Goal: Transaction & Acquisition: Purchase product/service

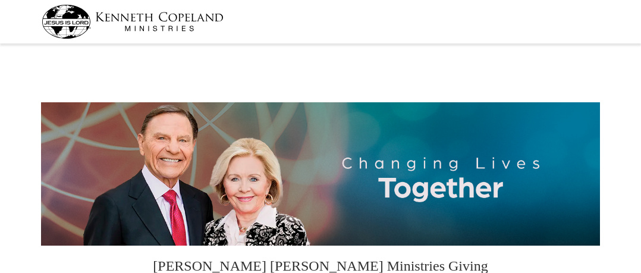
select select "CA"
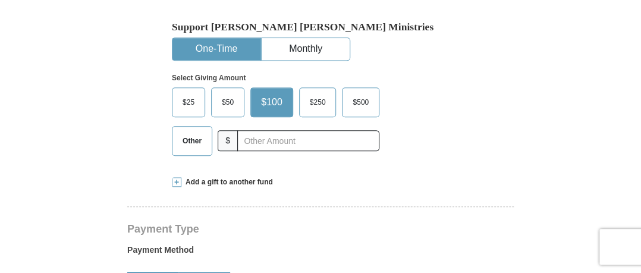
scroll to position [335, 0]
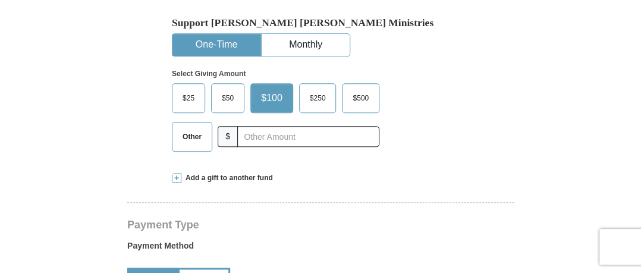
click at [193, 93] on span "$25" at bounding box center [189, 98] width 24 height 18
click at [0, 0] on input "$25" at bounding box center [0, 0] width 0 height 0
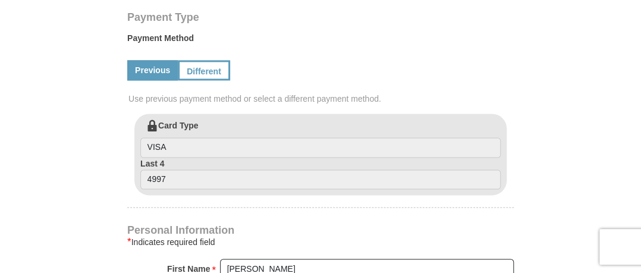
scroll to position [558, 0]
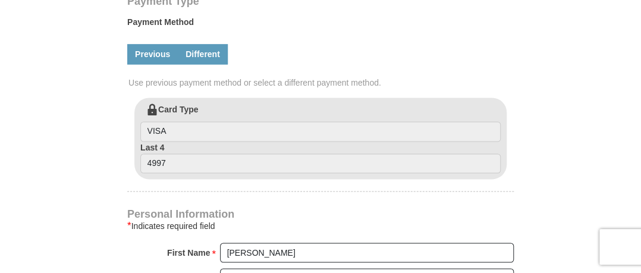
click at [209, 52] on link "Different" at bounding box center [203, 54] width 50 height 20
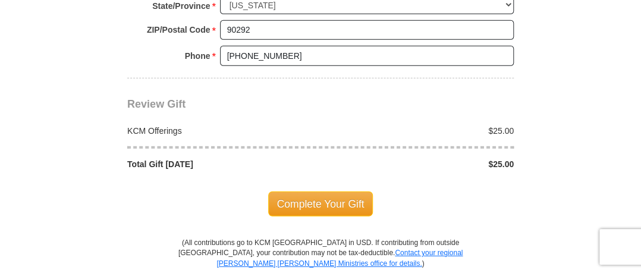
scroll to position [1137, 0]
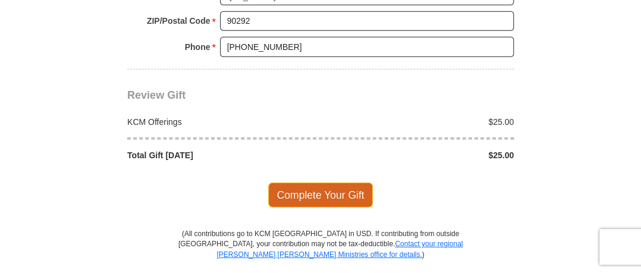
click at [328, 190] on span "Complete Your Gift" at bounding box center [320, 195] width 105 height 25
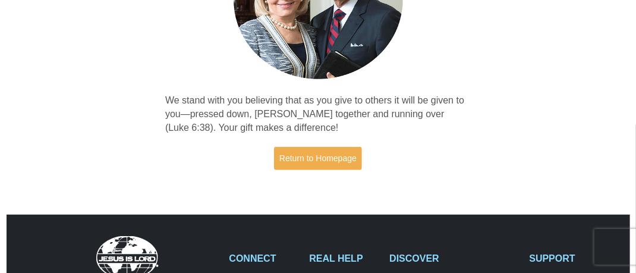
scroll to position [187, 0]
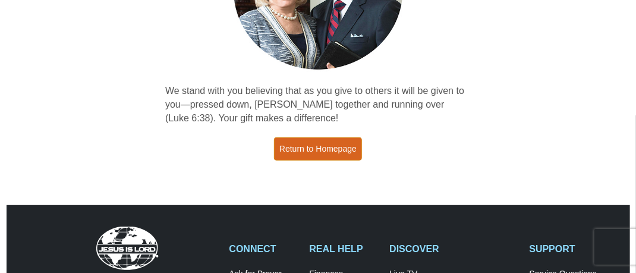
click at [340, 144] on link "Return to Homepage" at bounding box center [318, 148] width 88 height 23
